Goal: Check status

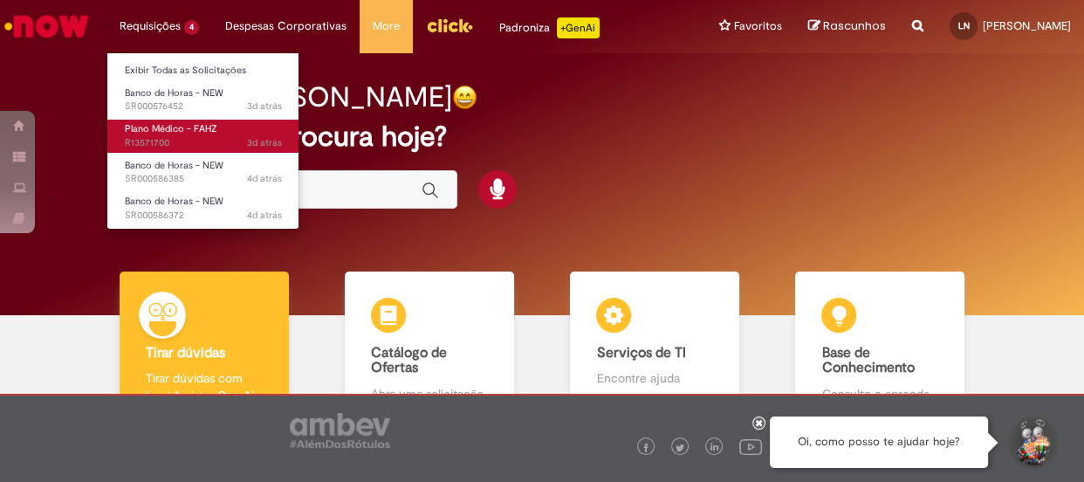
click at [190, 127] on span "Plano Médico - FAHZ" at bounding box center [171, 128] width 92 height 13
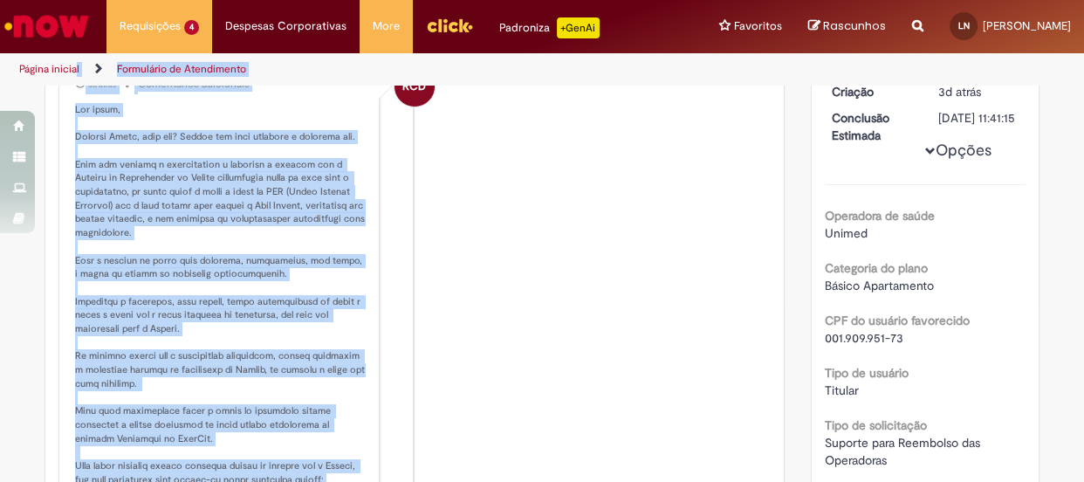
scroll to position [208, 0]
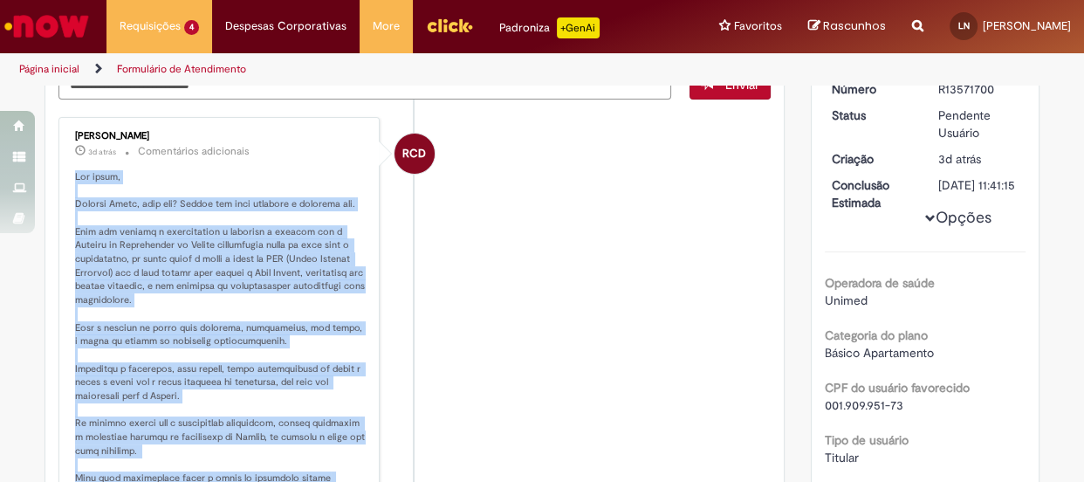
drag, startPoint x: 175, startPoint y: 314, endPoint x: 65, endPoint y: 163, distance: 186.7
click at [65, 163] on div "[PERSON_NAME] 3d atrás 3 dias atrás Comentários adicionais" at bounding box center [219, 390] width 311 height 537
copy p "Lor ipsum, Dolorsi Ametc, adip eli? Seddoe tem inci utlabore e dolorema ali. En…"
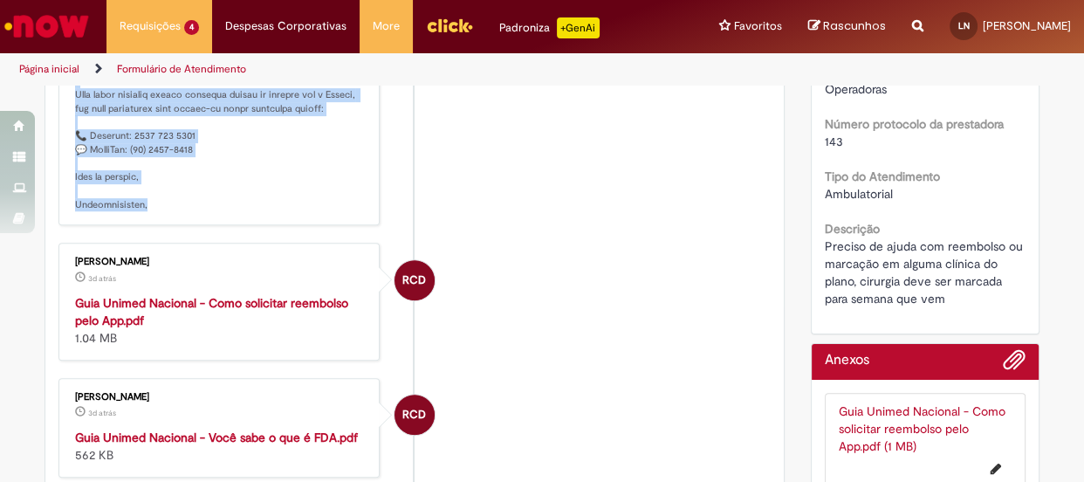
scroll to position [670, 0]
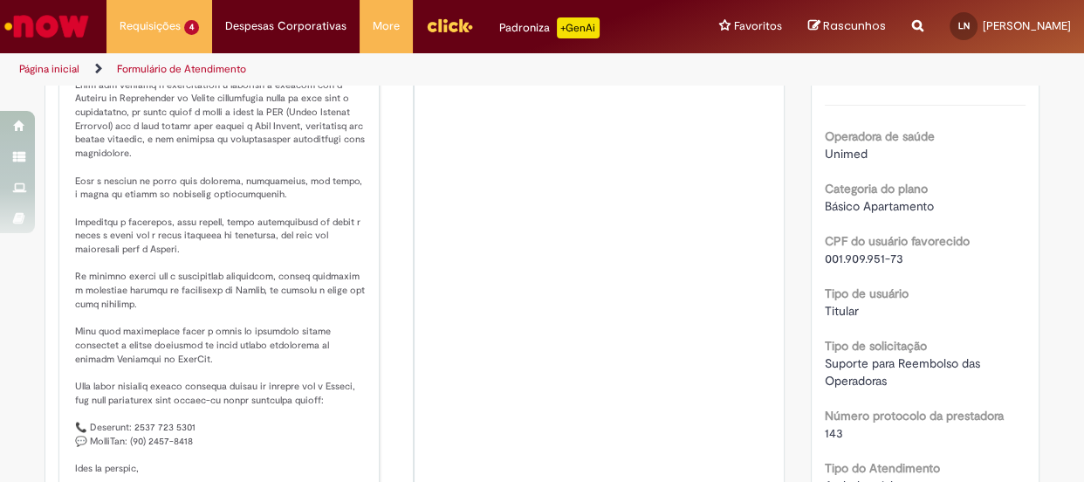
scroll to position [404, 0]
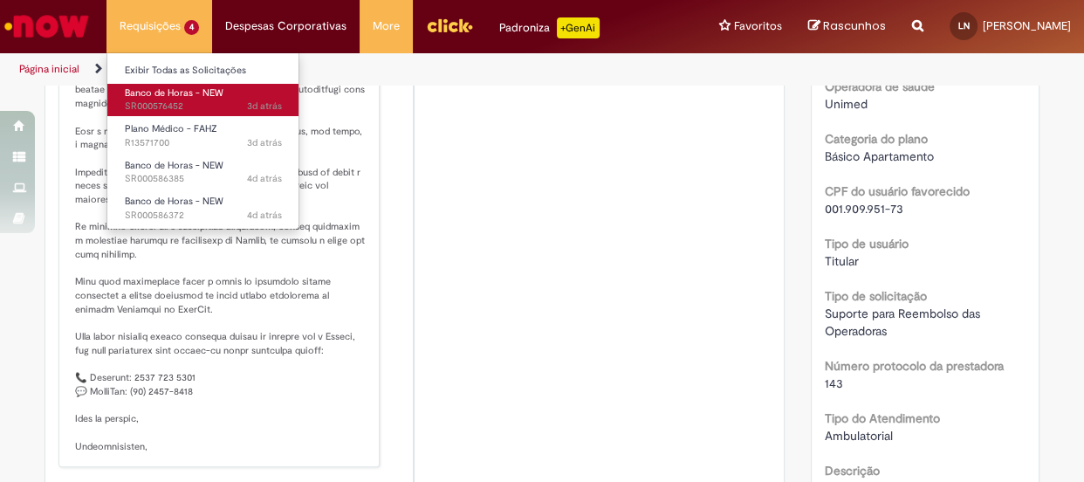
click at [182, 104] on span "3d atrás 3 dias atrás SR000576452" at bounding box center [203, 106] width 157 height 14
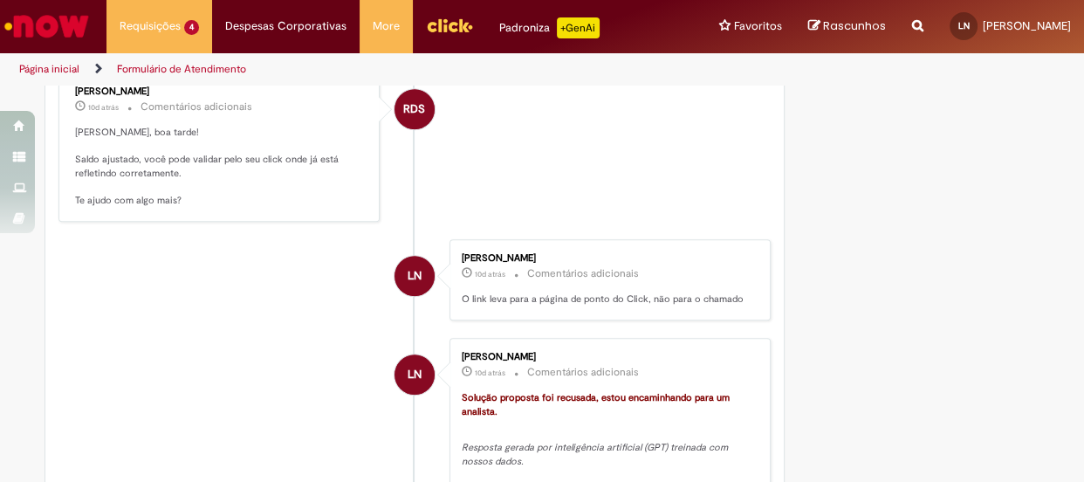
scroll to position [1274, 0]
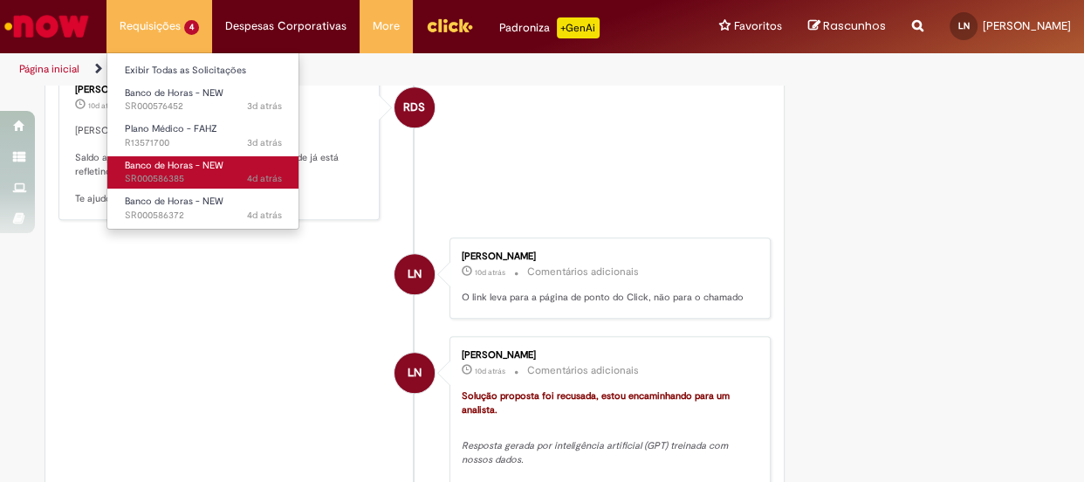
click at [220, 157] on link "Banco de Horas - NEW 4d atrás 4 dias atrás SR000586385" at bounding box center [203, 172] width 192 height 32
